Goal: Check status

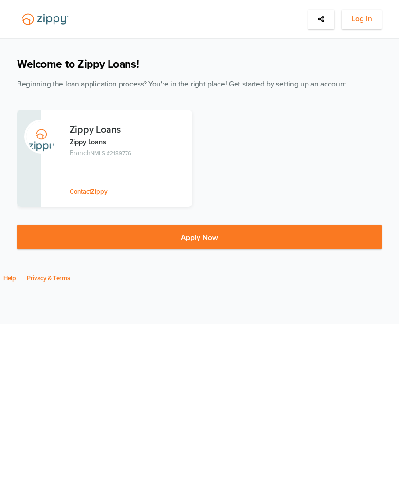
click at [369, 21] on span "Log In" at bounding box center [361, 19] width 21 height 12
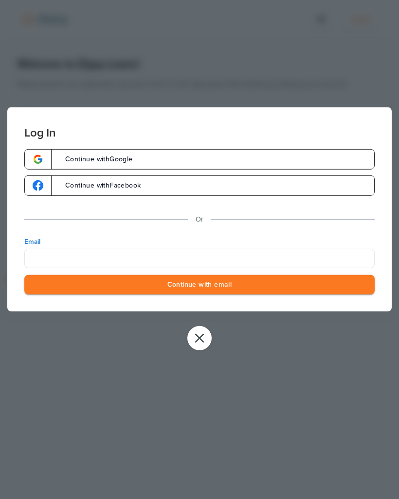
click at [209, 148] on form "Log In Continue with Google Continue with Facebook Or Email Continue with email" at bounding box center [199, 209] width 384 height 204
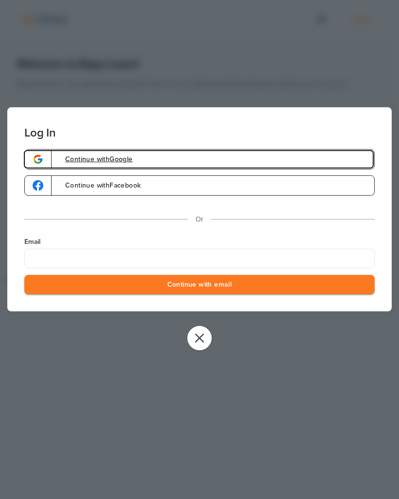
click at [216, 156] on link "Continue with Google" at bounding box center [199, 159] width 350 height 20
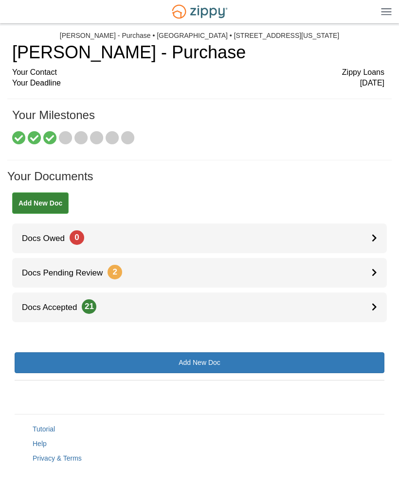
click at [369, 264] on link "Docs Pending Review 2" at bounding box center [199, 273] width 374 height 30
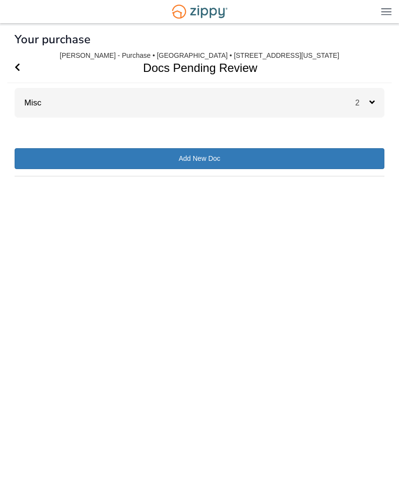
click at [376, 103] on div "2" at bounding box center [369, 103] width 29 height 30
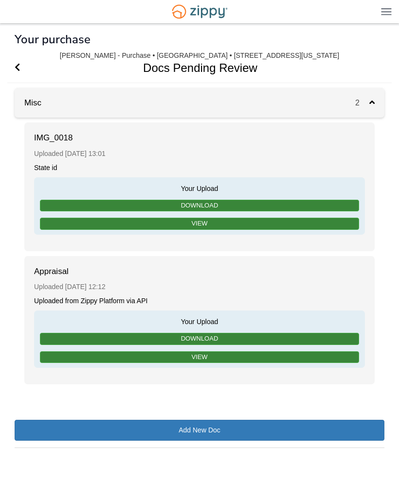
click at [17, 65] on icon "Go Back" at bounding box center [17, 67] width 5 height 9
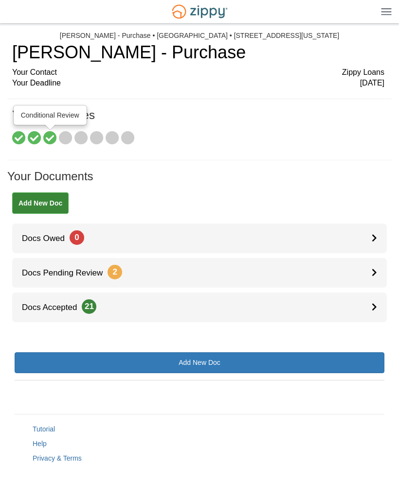
click at [49, 133] on icon at bounding box center [50, 139] width 14 height 14
click at [65, 134] on icon at bounding box center [66, 139] width 14 height 14
click at [369, 309] on link "Docs Accepted 21" at bounding box center [199, 308] width 374 height 30
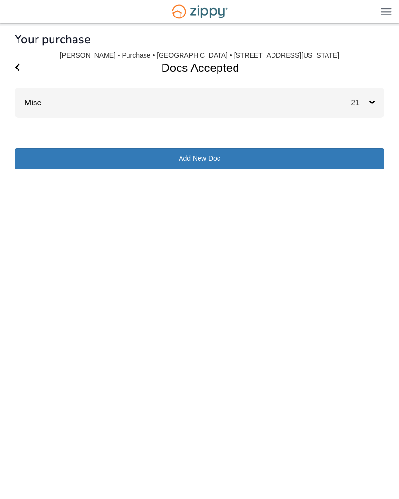
click at [369, 104] on icon at bounding box center [371, 102] width 5 height 9
